Goal: Task Accomplishment & Management: Complete application form

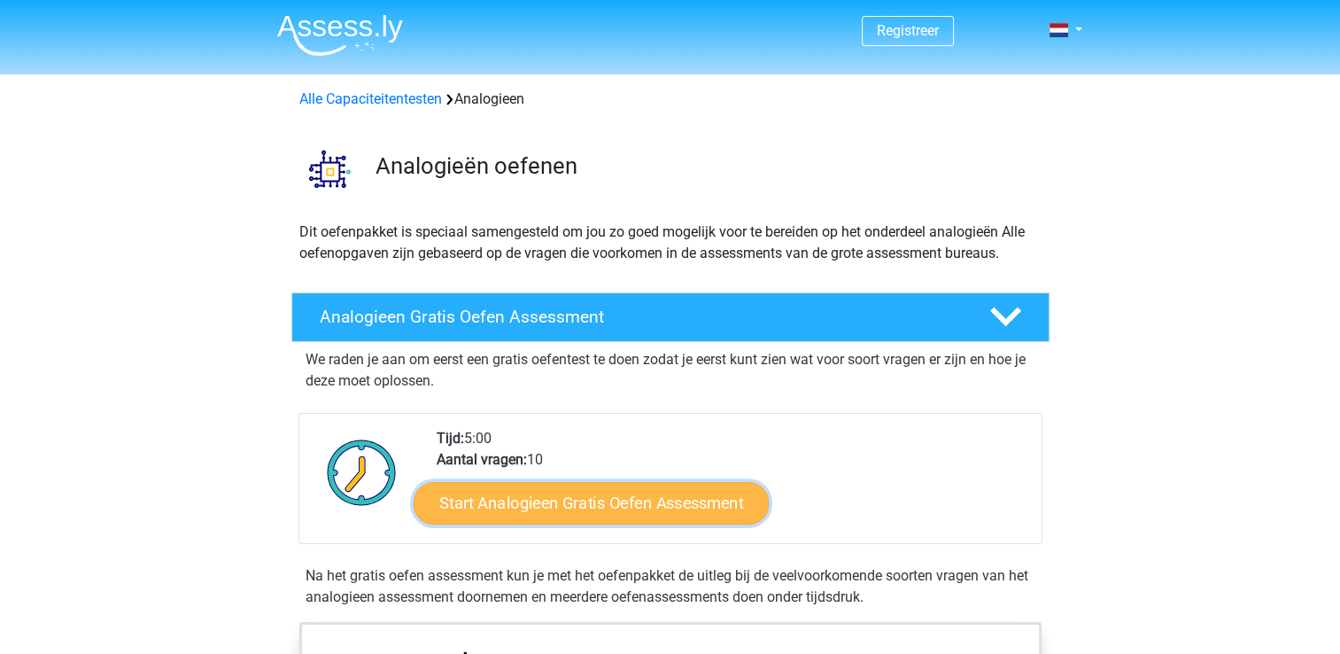
click at [663, 512] on link "Start Analogieen Gratis Oefen Assessment" at bounding box center [591, 502] width 355 height 43
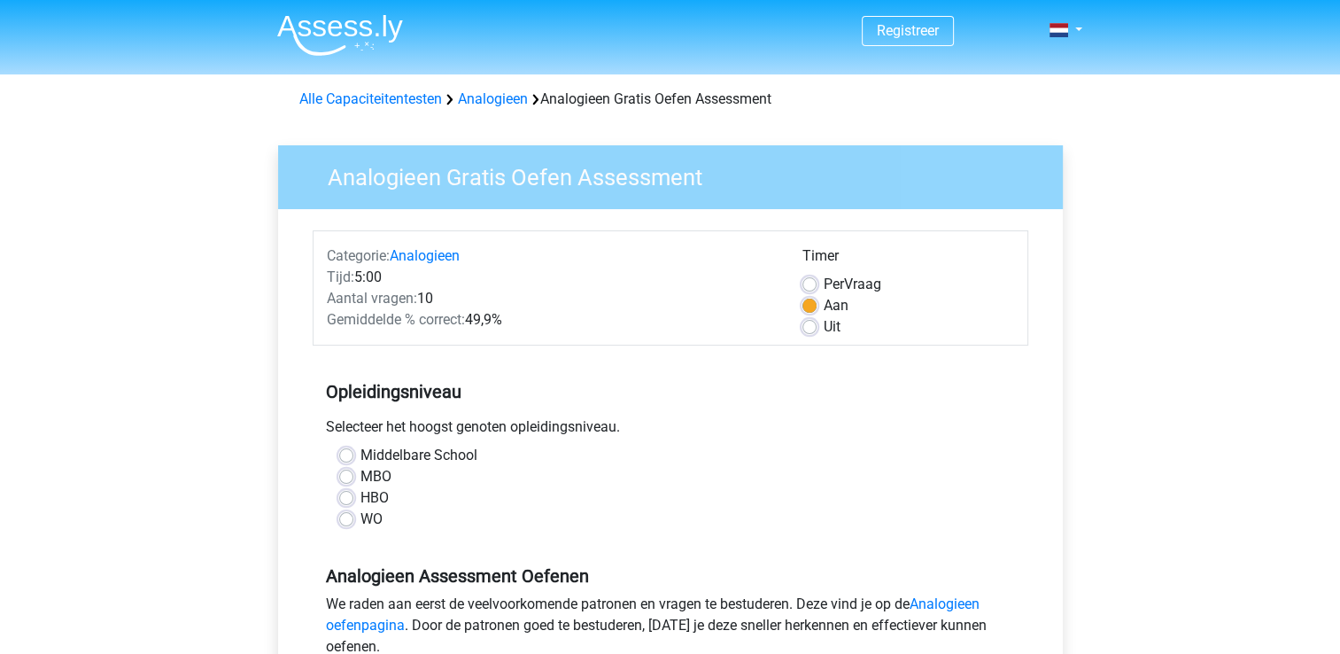
click at [345, 508] on div "WO" at bounding box center [670, 518] width 663 height 21
click at [360, 497] on label "HBO" at bounding box center [374, 497] width 28 height 21
click at [347, 497] on input "HBO" at bounding box center [346, 496] width 14 height 18
radio input "true"
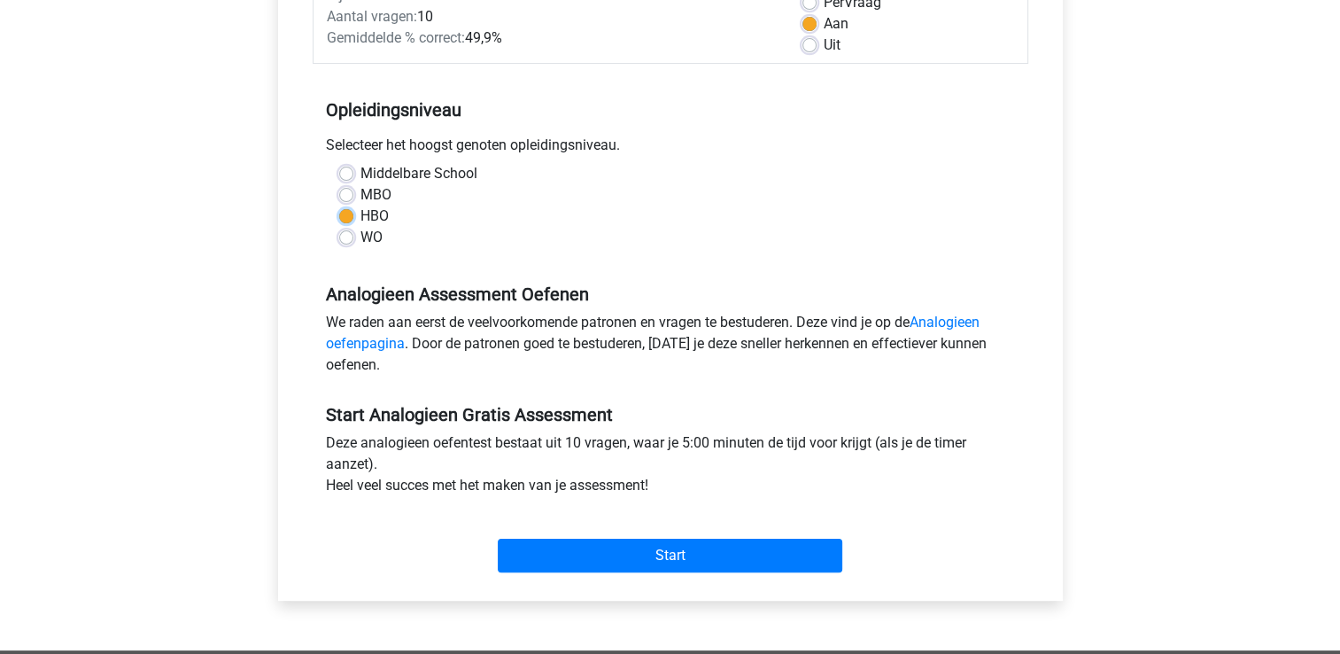
scroll to position [356, 0]
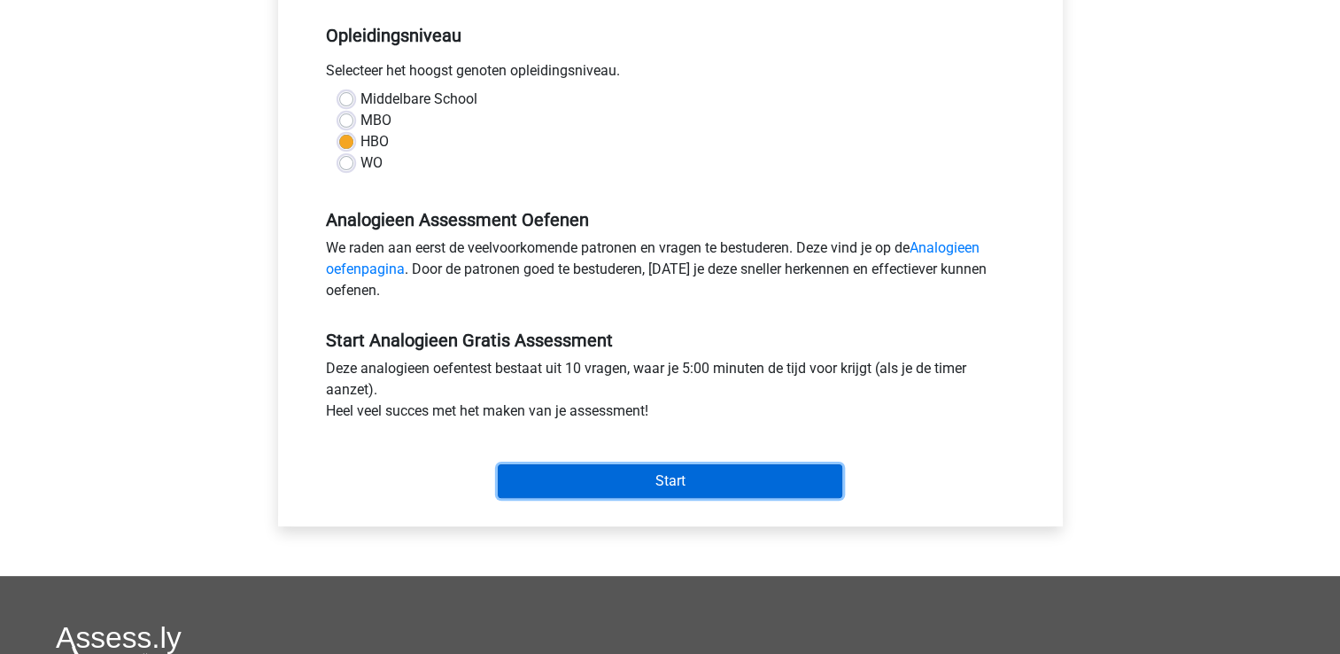
click at [729, 489] on input "Start" at bounding box center [670, 481] width 345 height 34
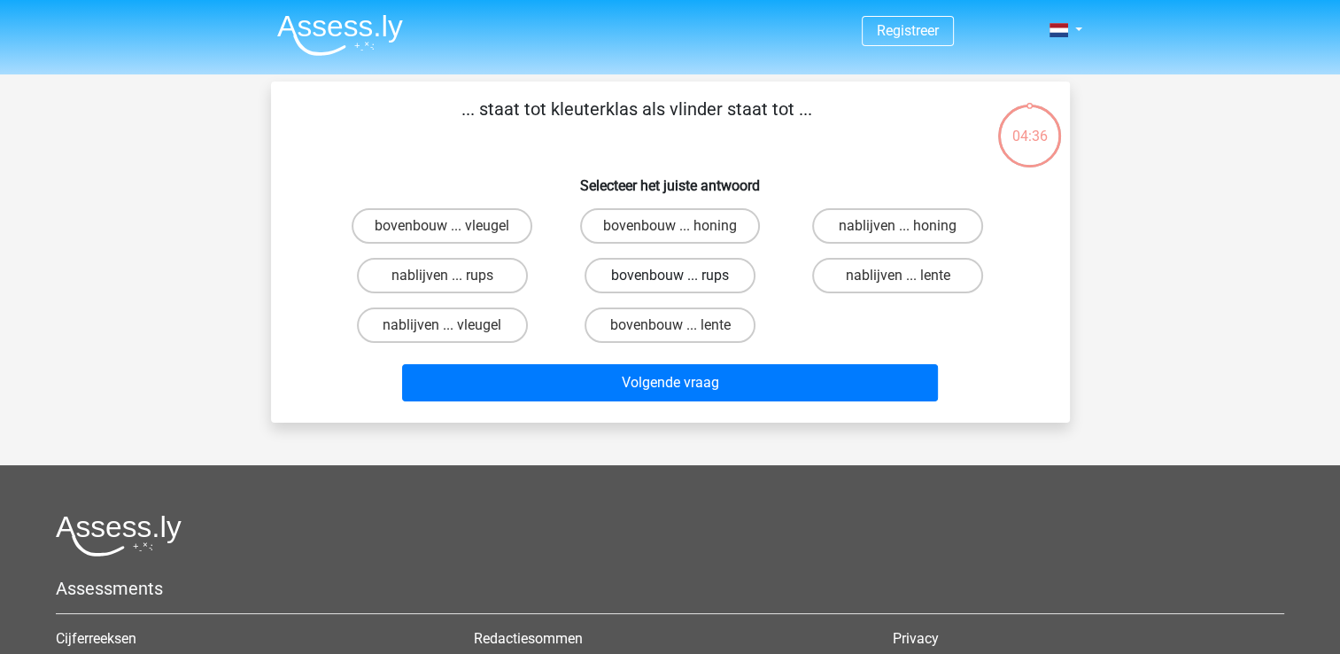
click at [617, 289] on label "bovenbouw ... rups" at bounding box center [670, 275] width 171 height 35
click at [670, 287] on input "bovenbouw ... rups" at bounding box center [676, 281] width 12 height 12
radio input "true"
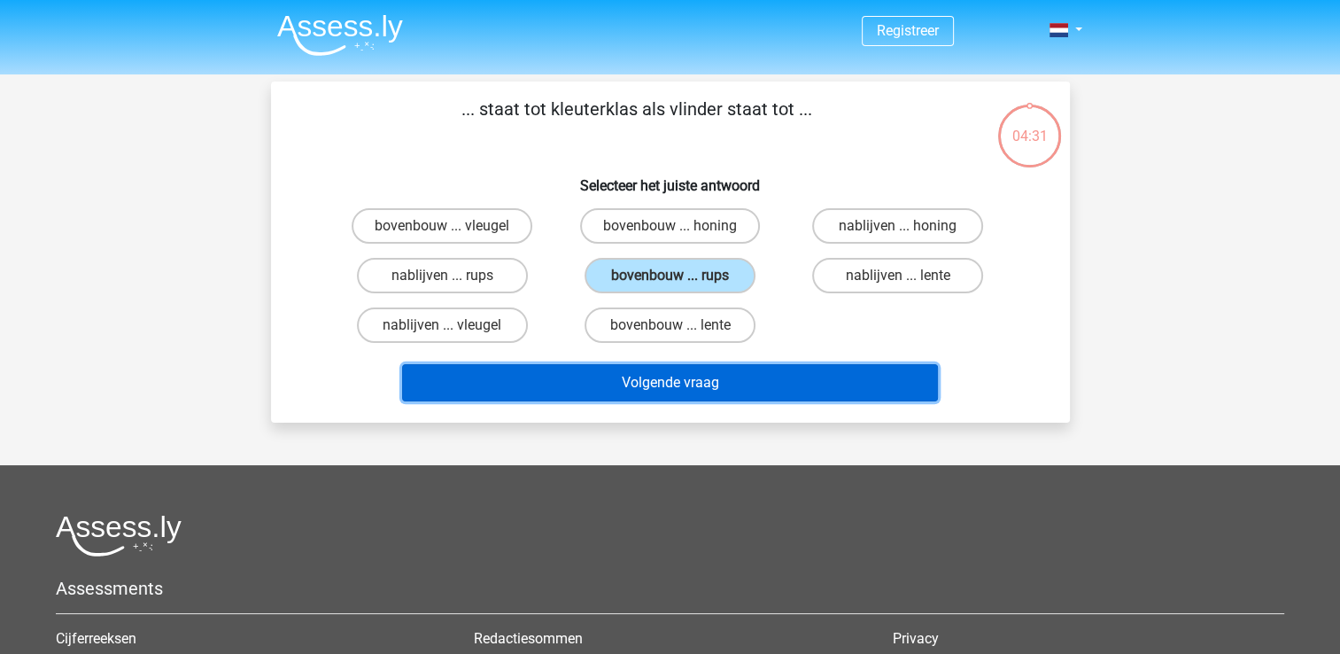
click at [639, 391] on button "Volgende vraag" at bounding box center [670, 382] width 536 height 37
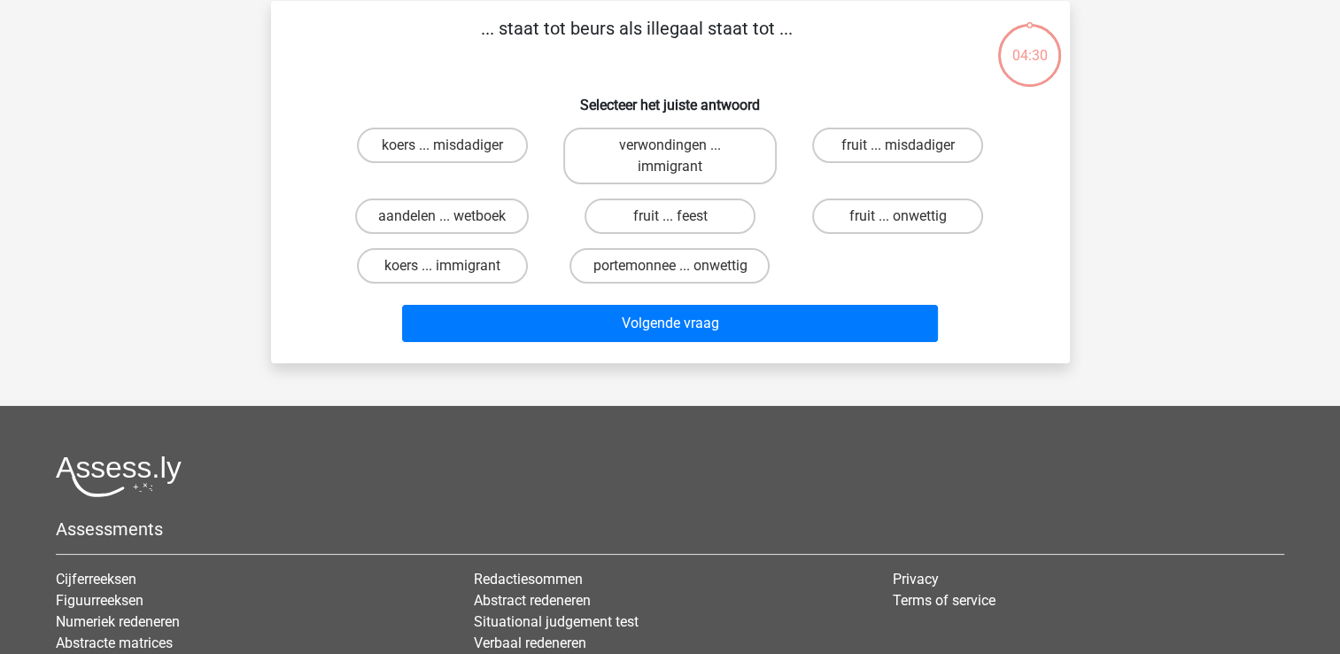
scroll to position [81, 0]
click at [517, 209] on label "aandelen ... wetboek" at bounding box center [442, 215] width 174 height 35
click at [453, 215] on input "aandelen ... wetboek" at bounding box center [448, 221] width 12 height 12
radio input "true"
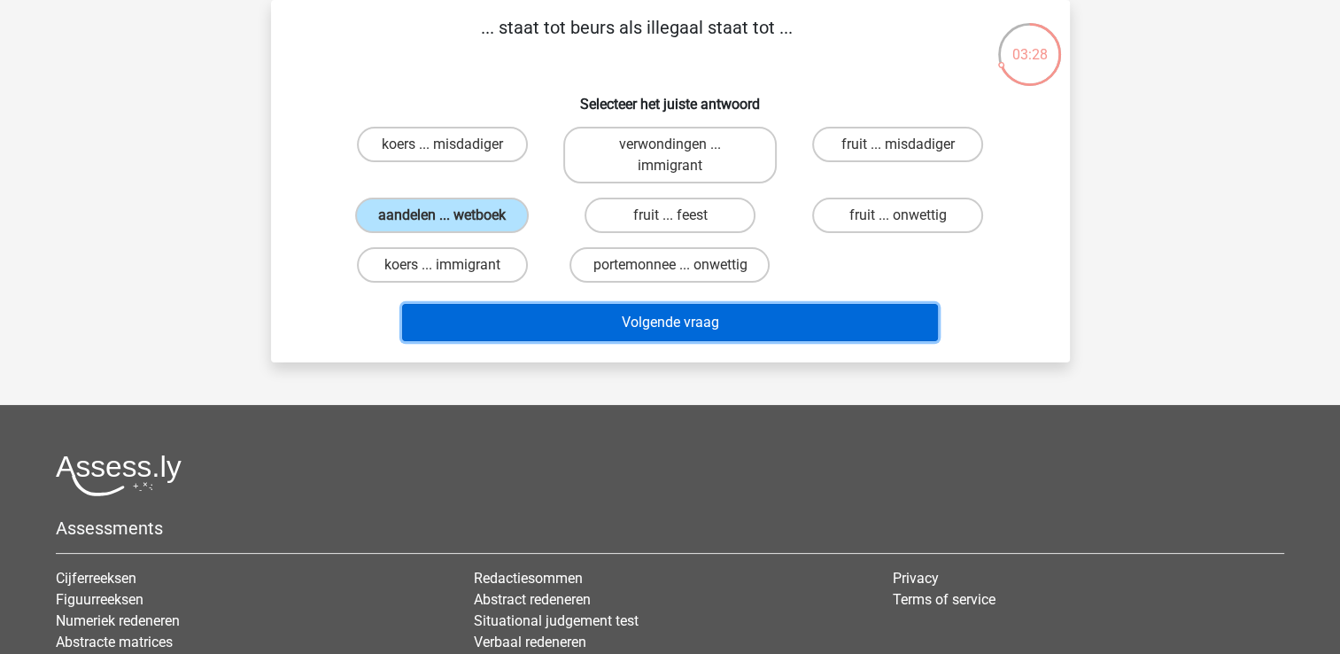
click at [610, 307] on button "Volgende vraag" at bounding box center [670, 322] width 536 height 37
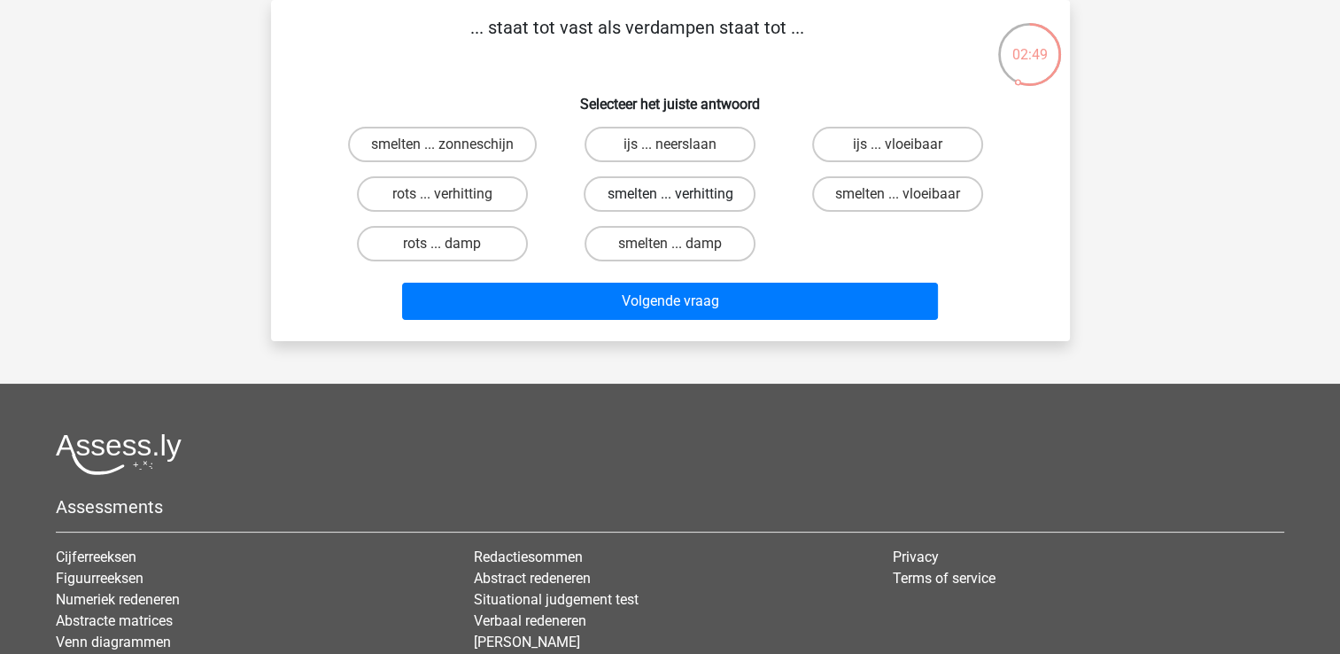
click at [698, 195] on label "smelten ... verhitting" at bounding box center [670, 193] width 172 height 35
click at [681, 195] on input "smelten ... verhitting" at bounding box center [676, 200] width 12 height 12
radio input "true"
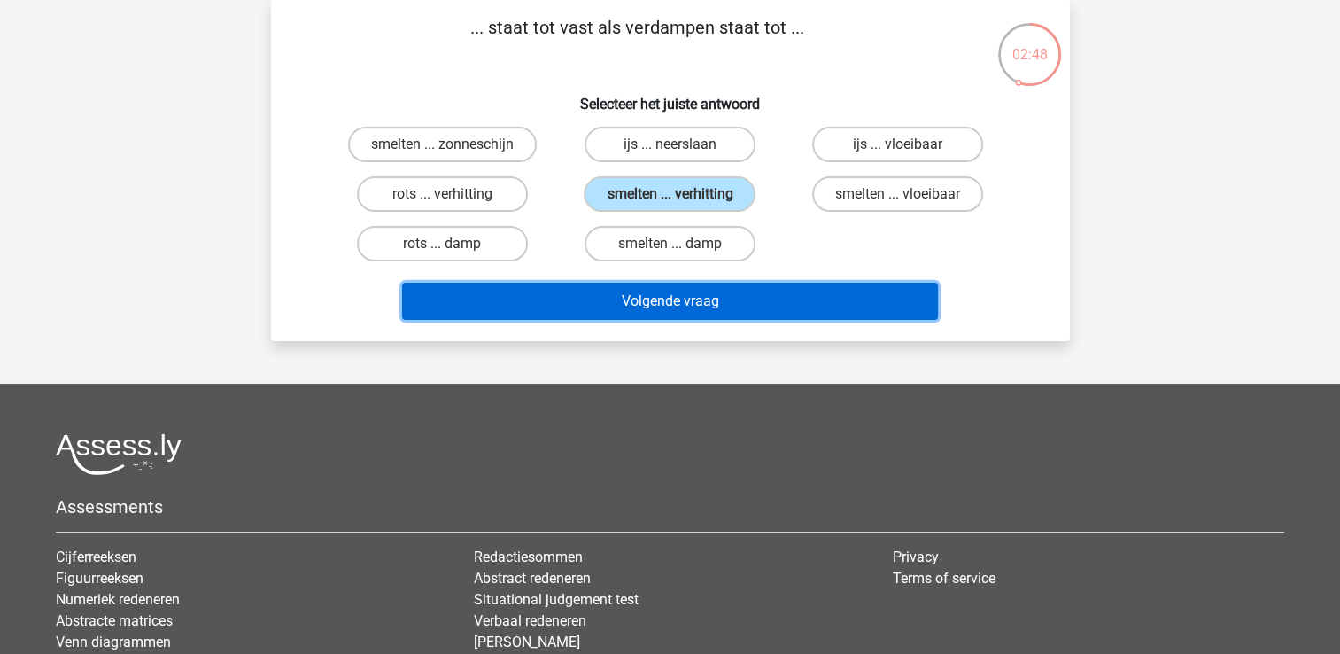
click at [673, 296] on button "Volgende vraag" at bounding box center [670, 301] width 536 height 37
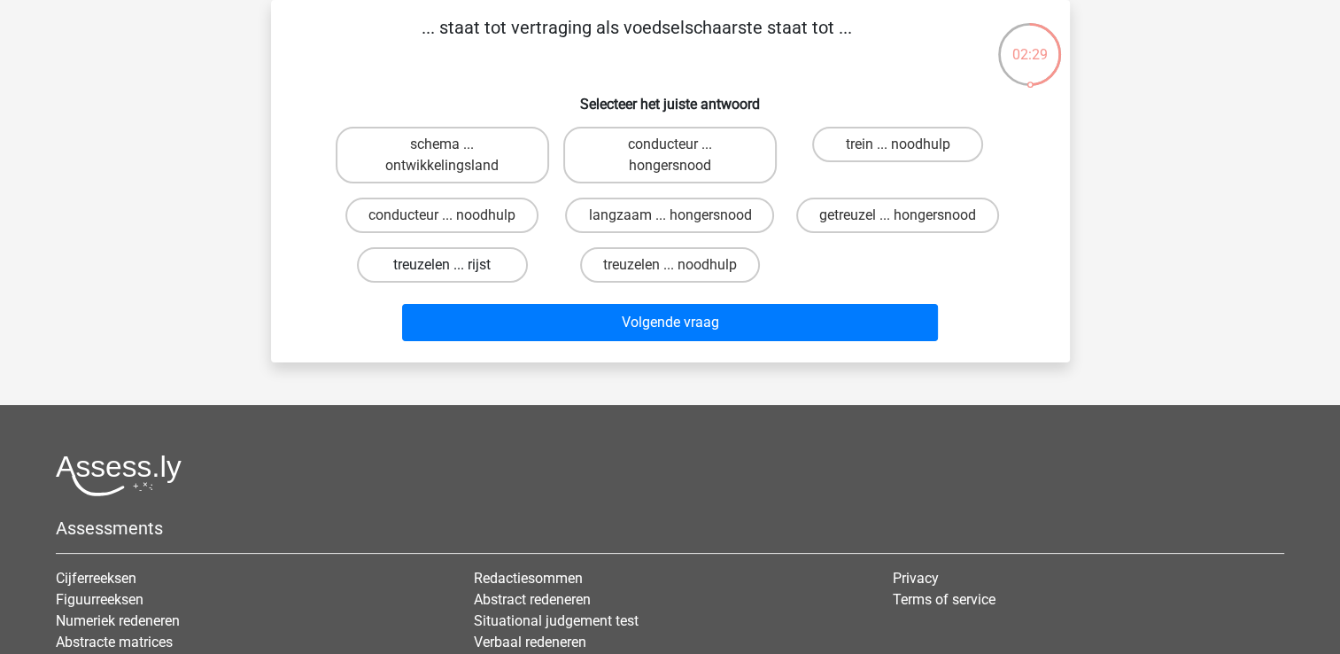
click at [509, 267] on label "treuzelen ... rijst" at bounding box center [442, 264] width 171 height 35
click at [453, 267] on input "treuzelen ... rijst" at bounding box center [448, 271] width 12 height 12
radio input "true"
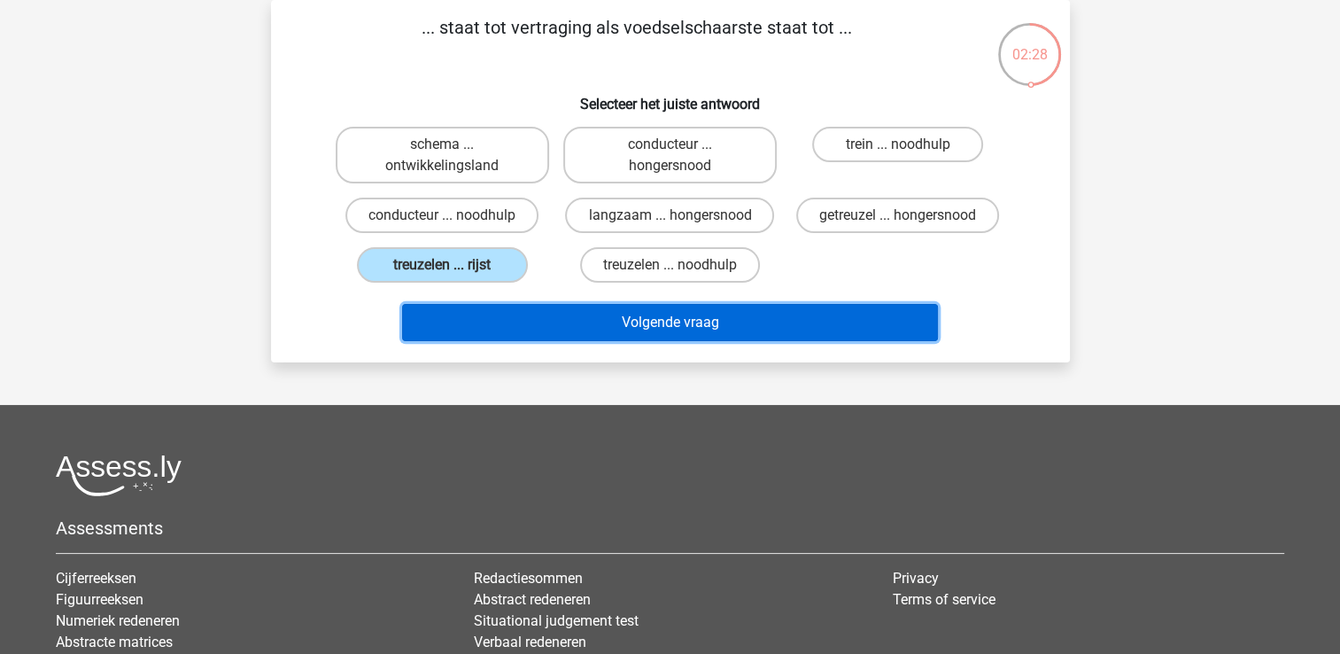
click at [591, 315] on button "Volgende vraag" at bounding box center [670, 322] width 536 height 37
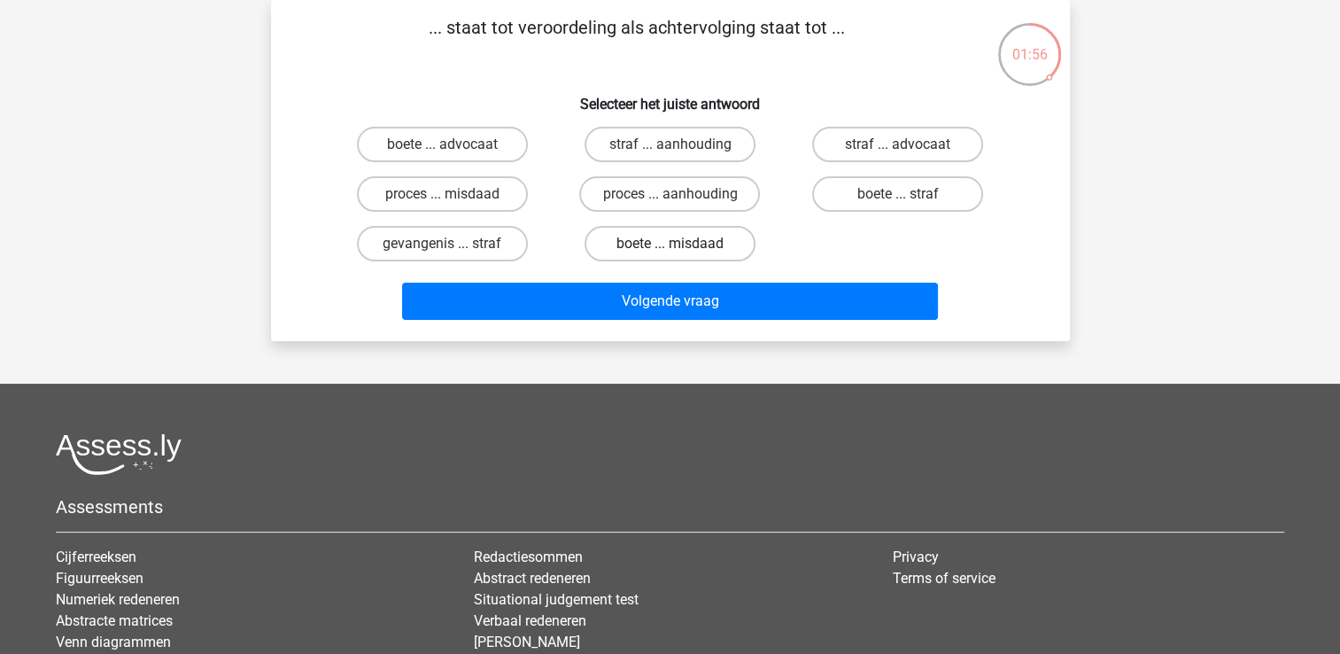
click at [621, 241] on label "boete ... misdaad" at bounding box center [670, 243] width 171 height 35
click at [670, 244] on input "boete ... misdaad" at bounding box center [676, 250] width 12 height 12
radio input "true"
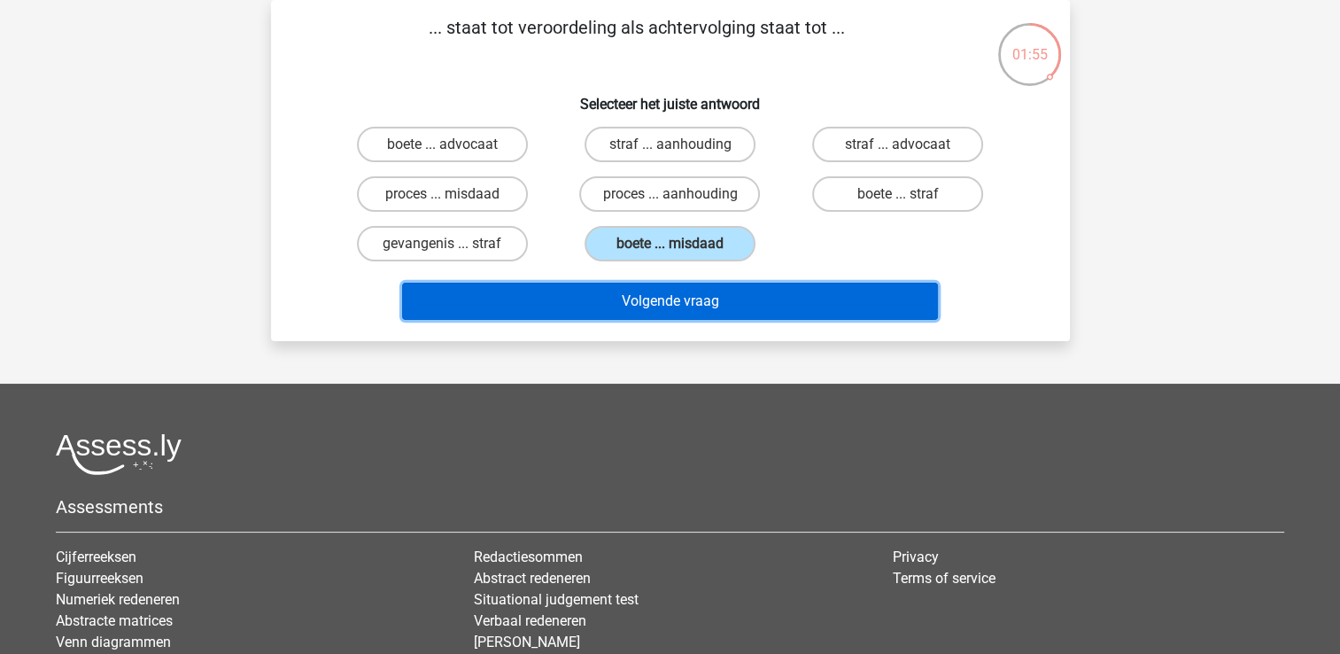
click at [648, 304] on button "Volgende vraag" at bounding box center [670, 301] width 536 height 37
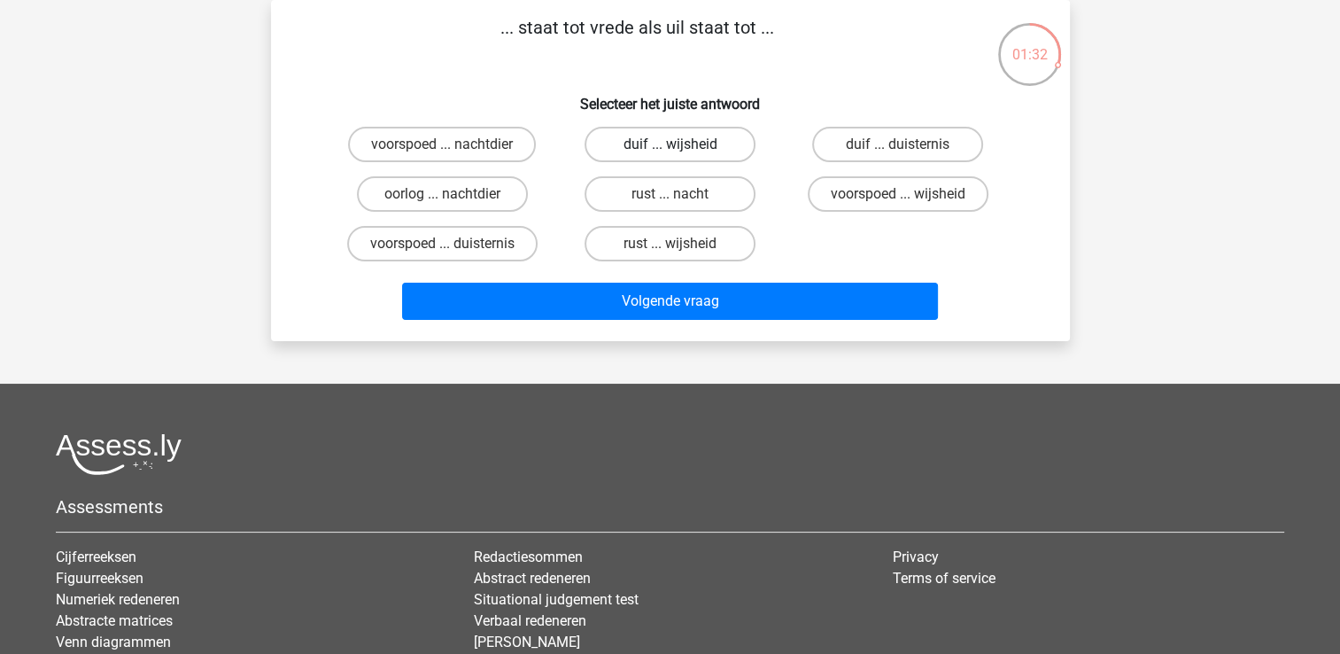
click at [673, 137] on label "duif ... wijsheid" at bounding box center [670, 144] width 171 height 35
click at [673, 144] on input "duif ... wijsheid" at bounding box center [676, 150] width 12 height 12
radio input "true"
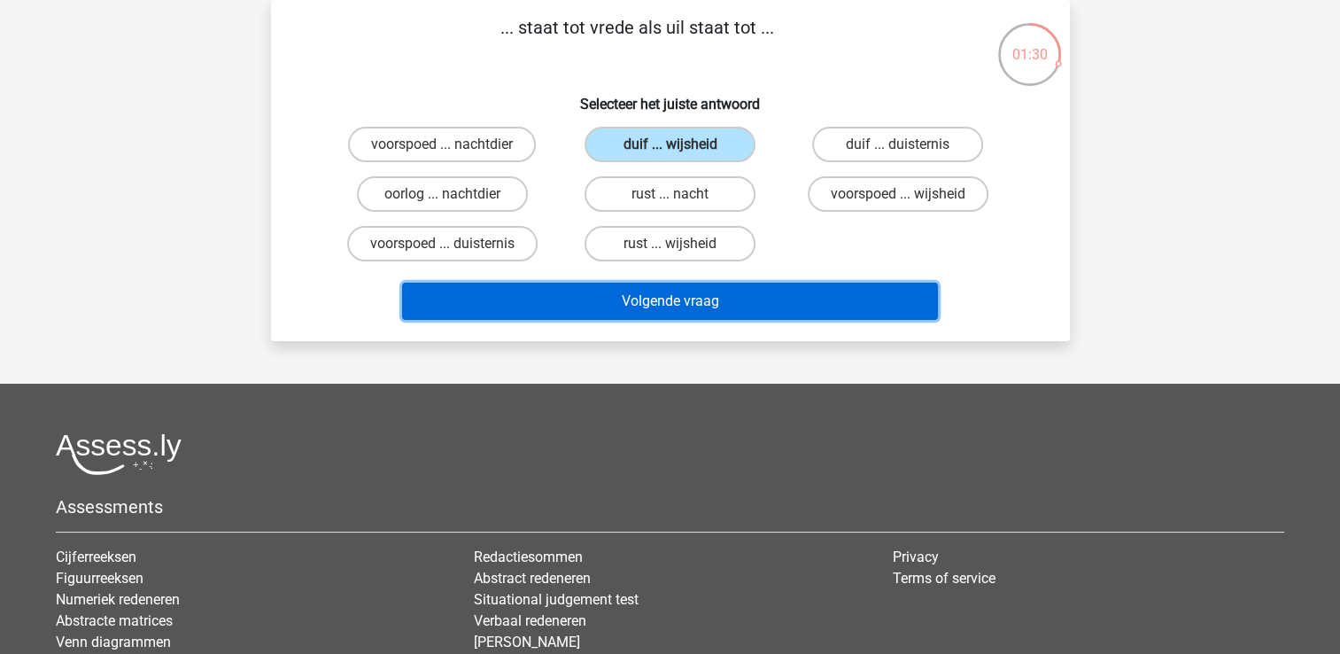
click at [725, 285] on button "Volgende vraag" at bounding box center [670, 301] width 536 height 37
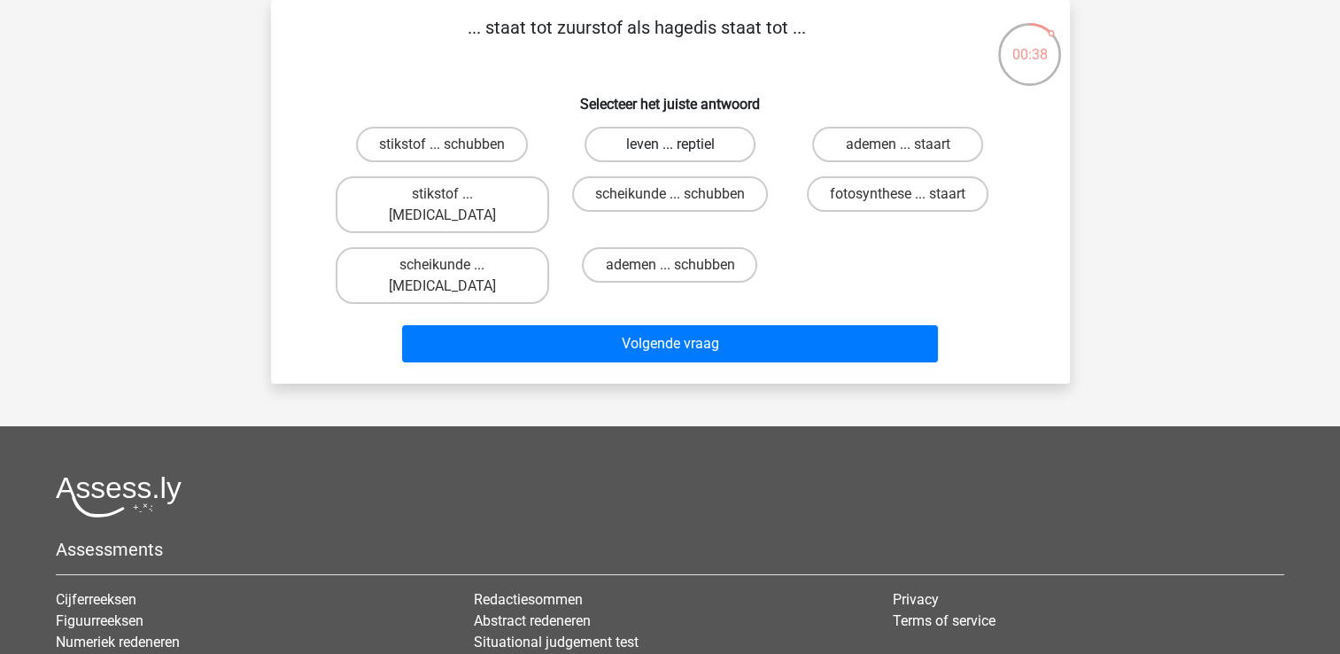
click at [659, 139] on label "leven ... reptiel" at bounding box center [670, 144] width 171 height 35
click at [670, 144] on input "leven ... reptiel" at bounding box center [676, 150] width 12 height 12
radio input "true"
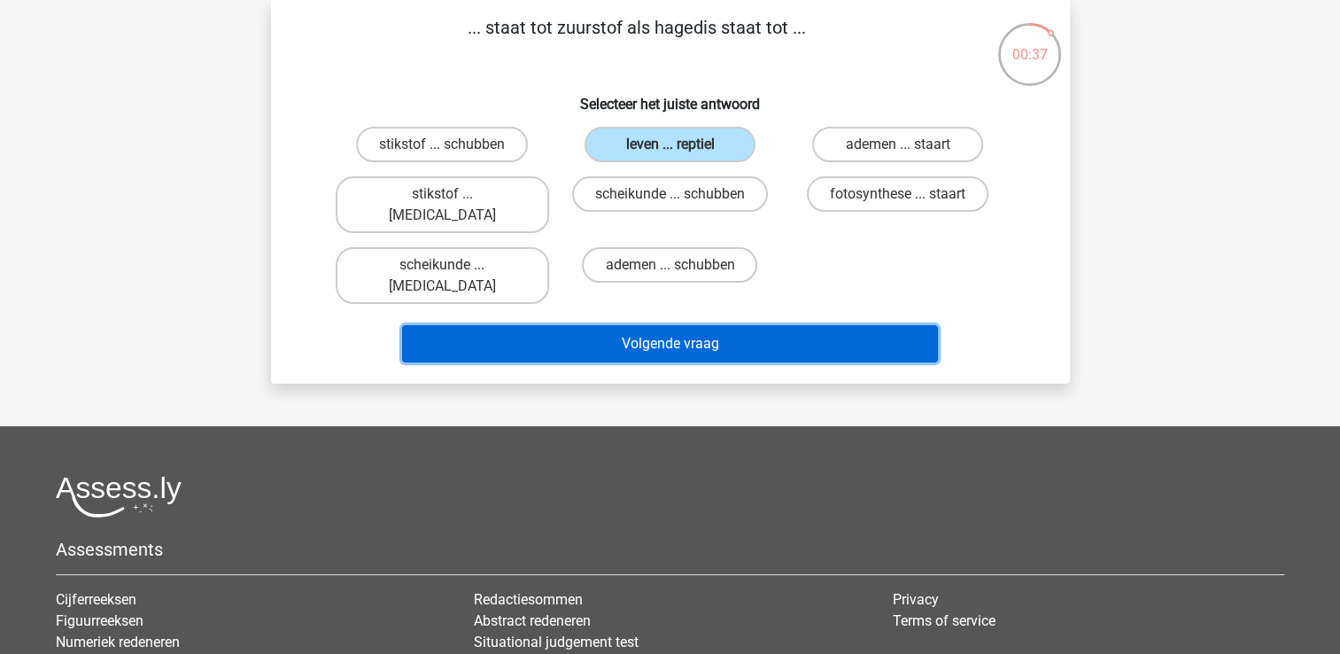
click at [673, 325] on button "Volgende vraag" at bounding box center [670, 343] width 536 height 37
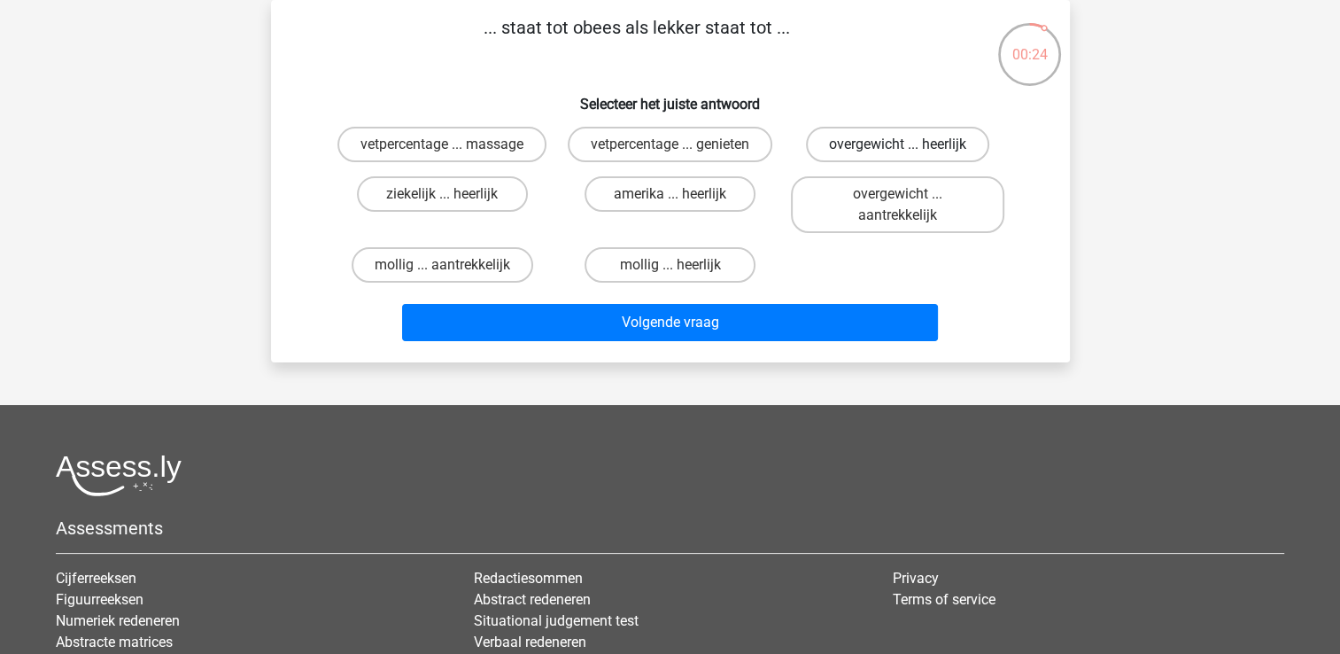
click at [844, 152] on label "overgewicht ... heerlijk" at bounding box center [897, 144] width 183 height 35
click at [898, 152] on input "overgewicht ... heerlijk" at bounding box center [904, 150] width 12 height 12
radio input "true"
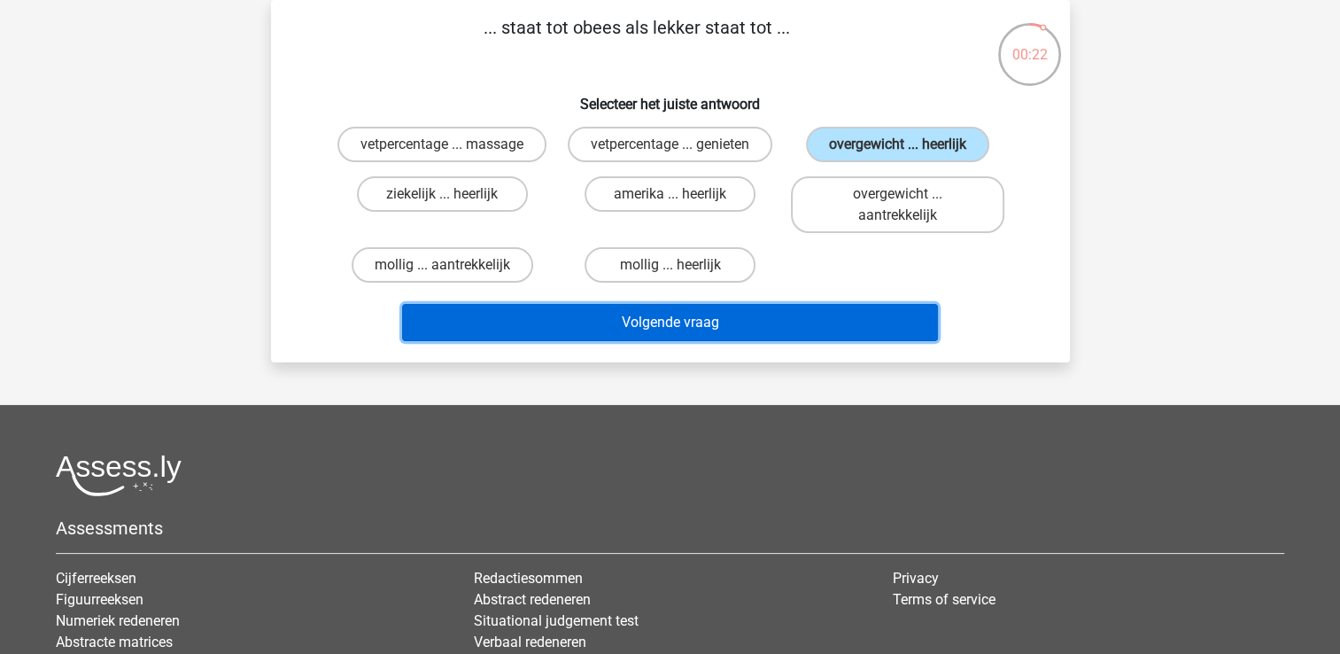
click at [794, 322] on button "Volgende vraag" at bounding box center [670, 322] width 536 height 37
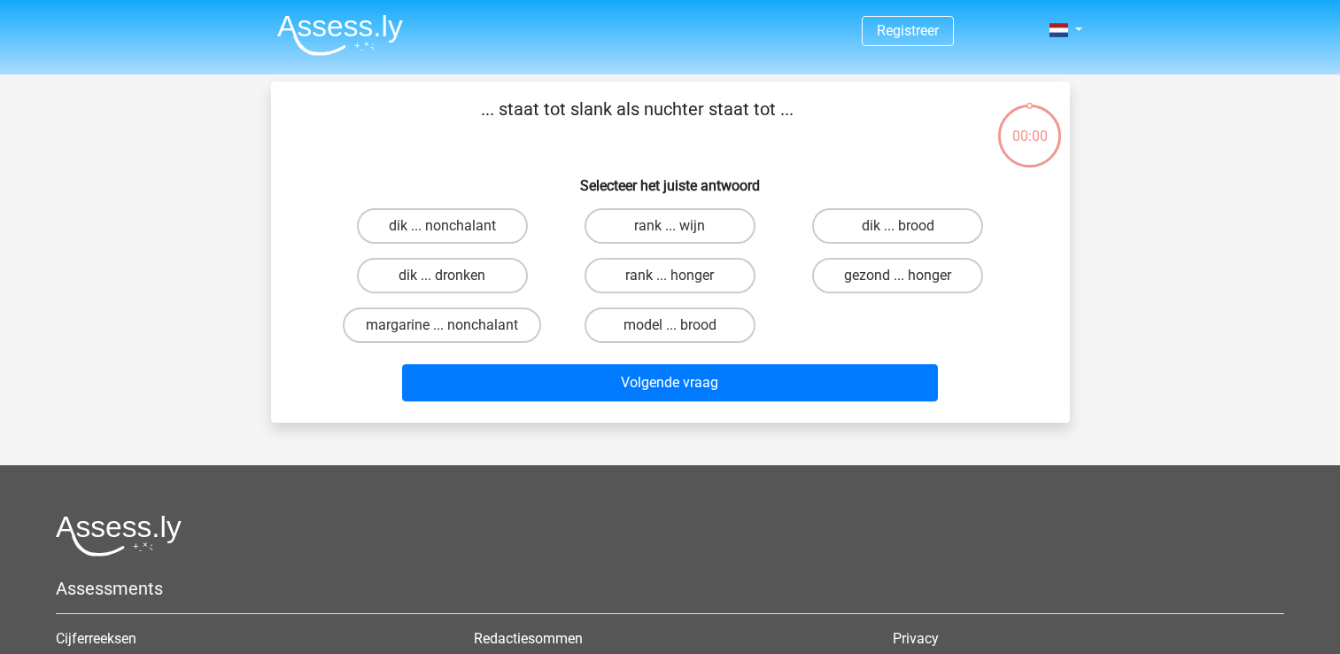
scroll to position [81, 0]
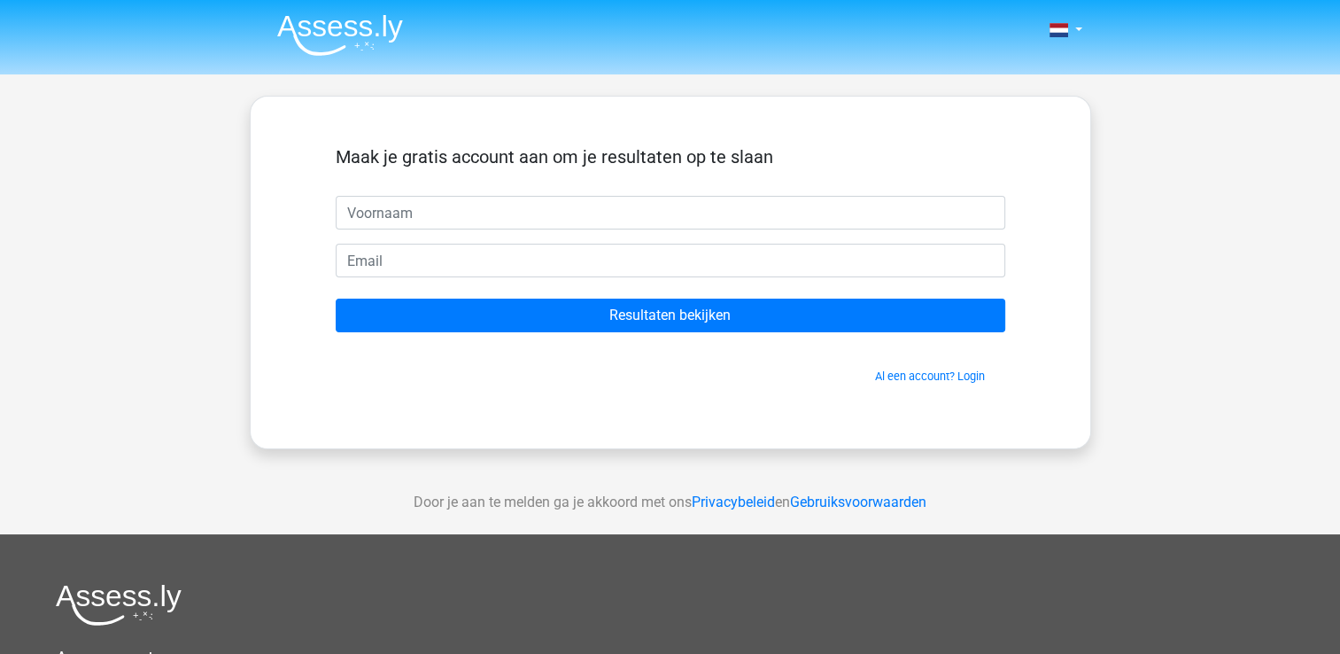
click at [443, 210] on input "text" at bounding box center [671, 213] width 670 height 34
type input "Lian"
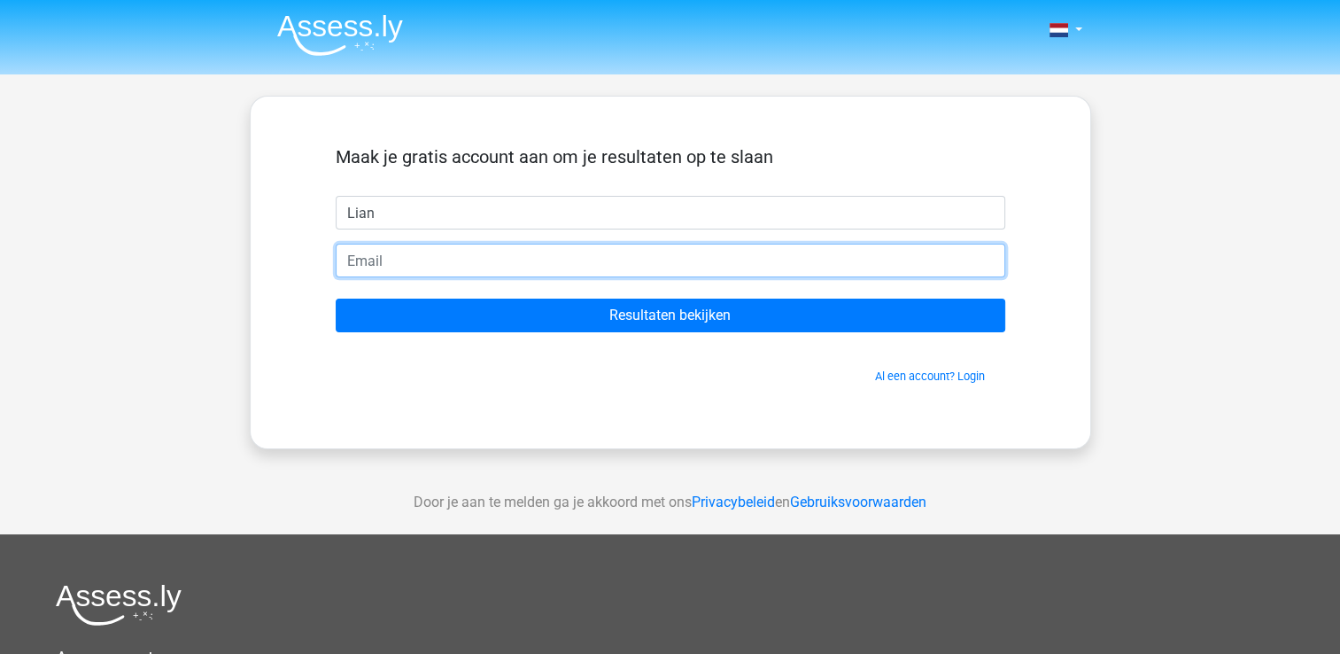
click at [424, 256] on input "email" at bounding box center [671, 261] width 670 height 34
type input "lianelgeti@hotmail.com"
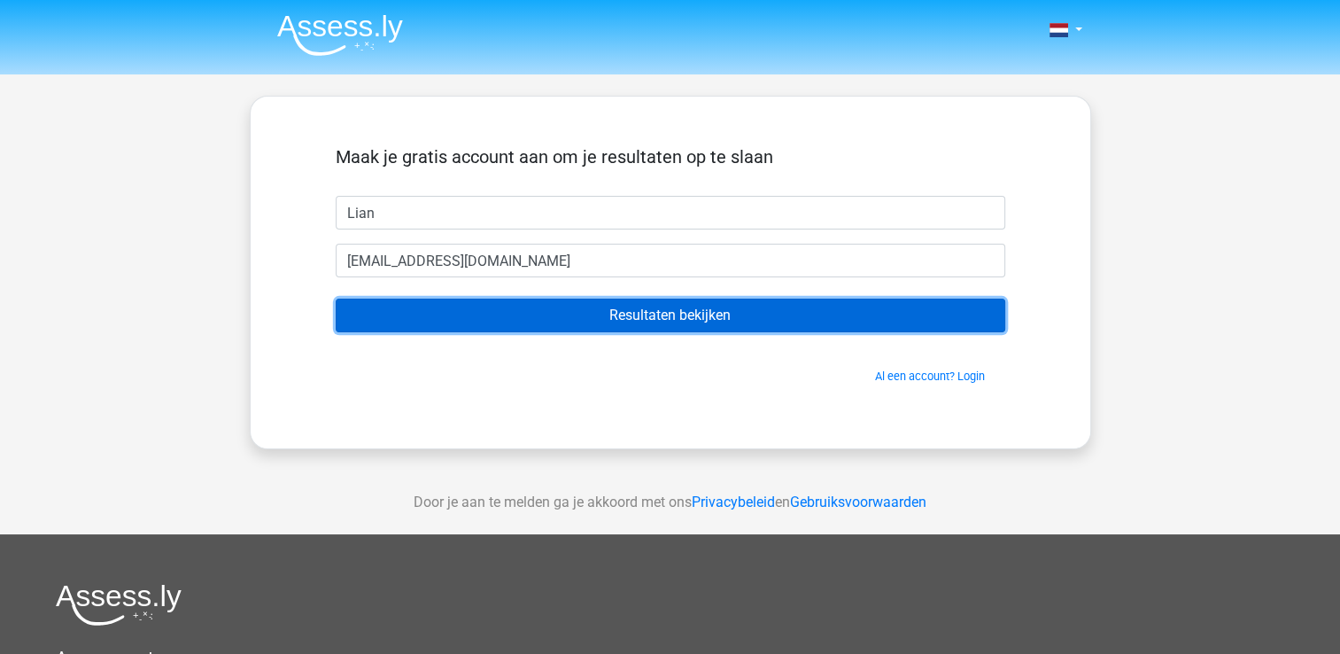
click at [568, 315] on input "Resultaten bekijken" at bounding box center [671, 315] width 670 height 34
